Goal: Task Accomplishment & Management: Complete application form

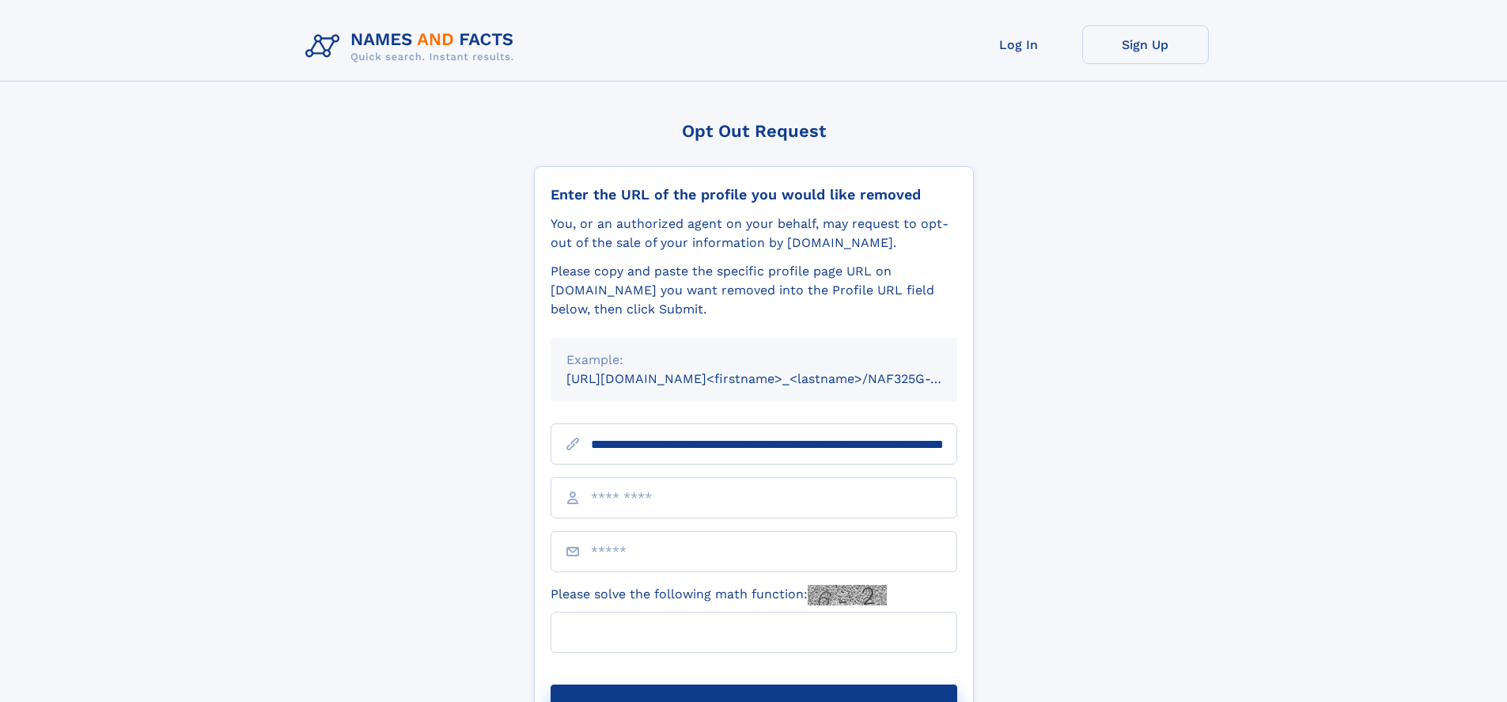
scroll to position [0, 159]
type input "**********"
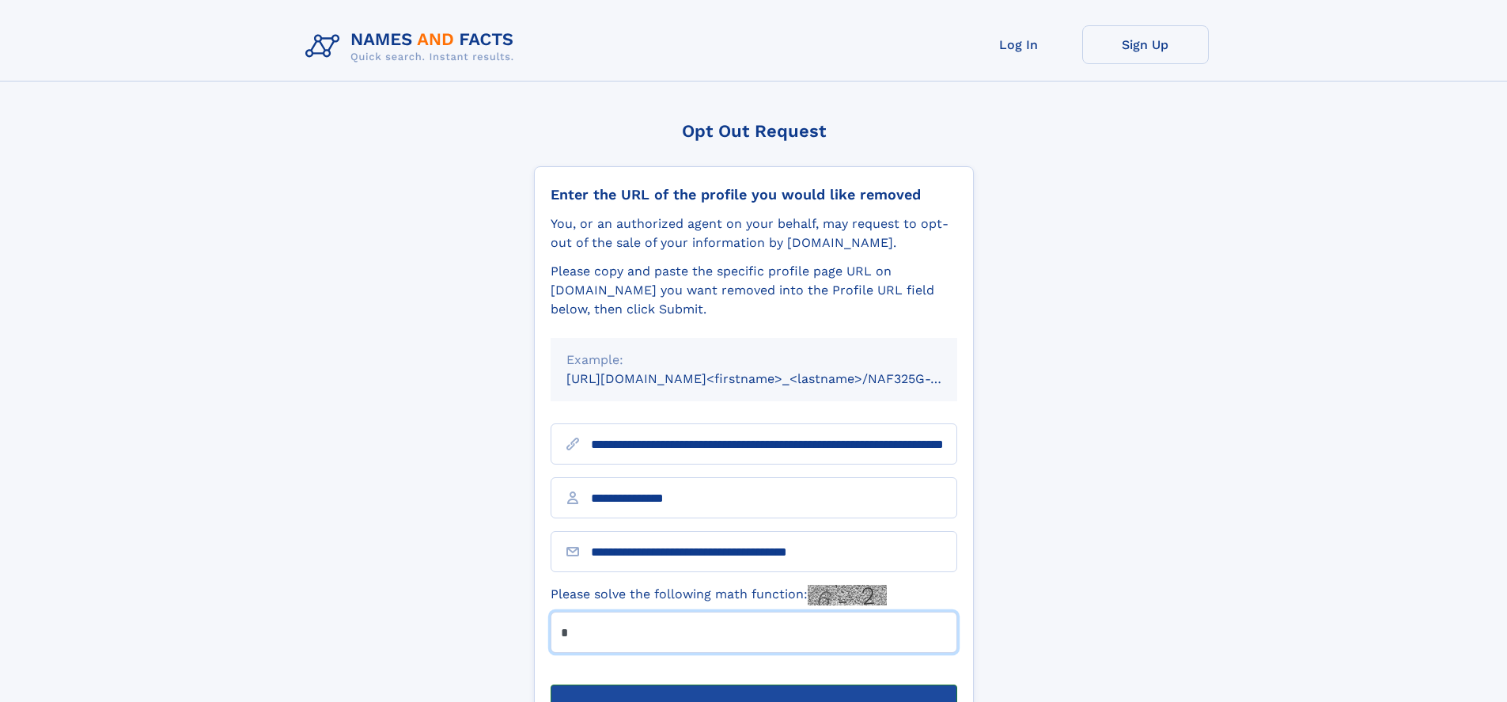
type input "*"
click at [753, 684] on button "Submit Opt Out Request" at bounding box center [754, 709] width 407 height 51
